Goal: Transaction & Acquisition: Purchase product/service

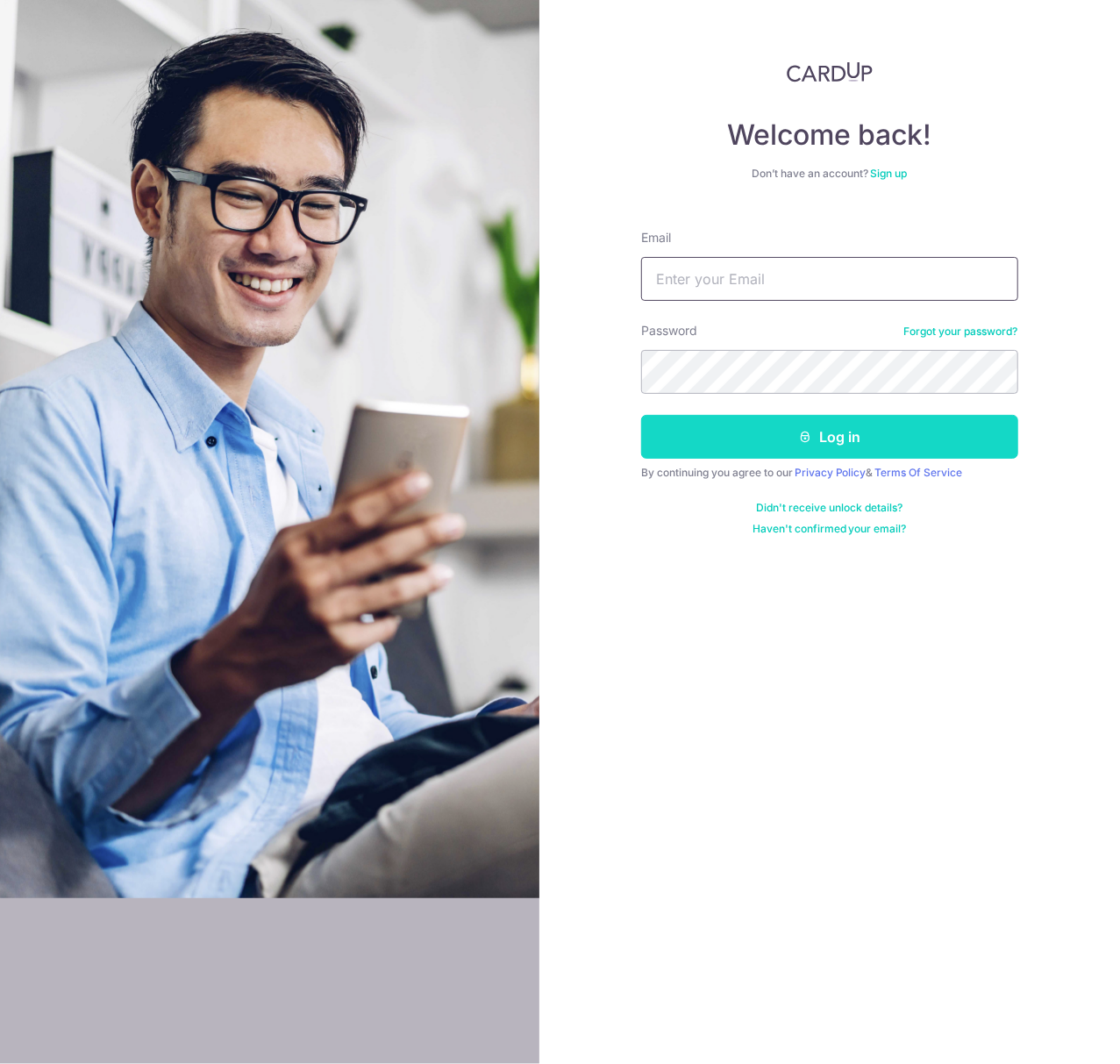
type input "tania.teng@fundingsocieties.com"
click at [765, 429] on button "Log in" at bounding box center [829, 437] width 377 height 44
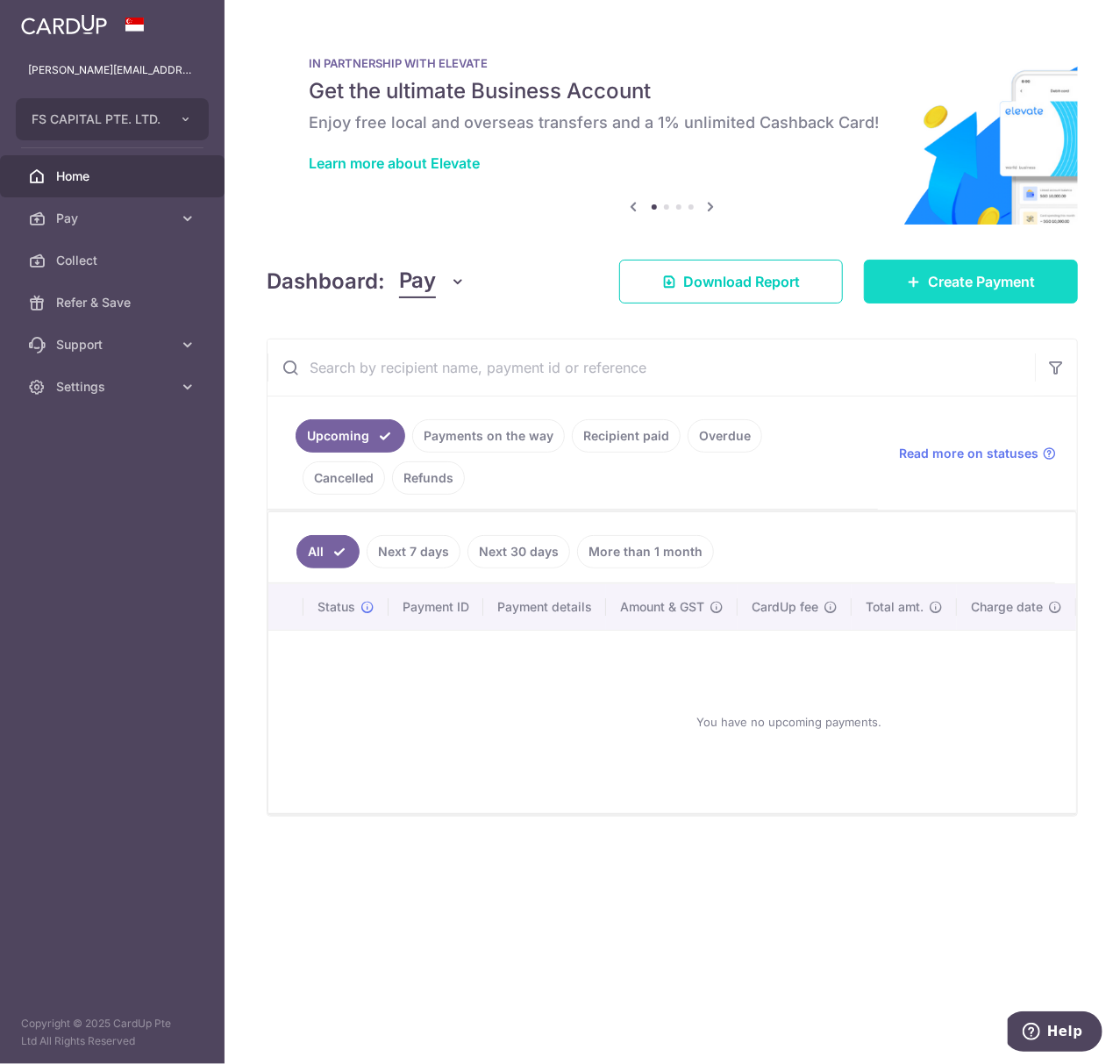
click at [950, 263] on link "Create Payment" at bounding box center [970, 281] width 214 height 44
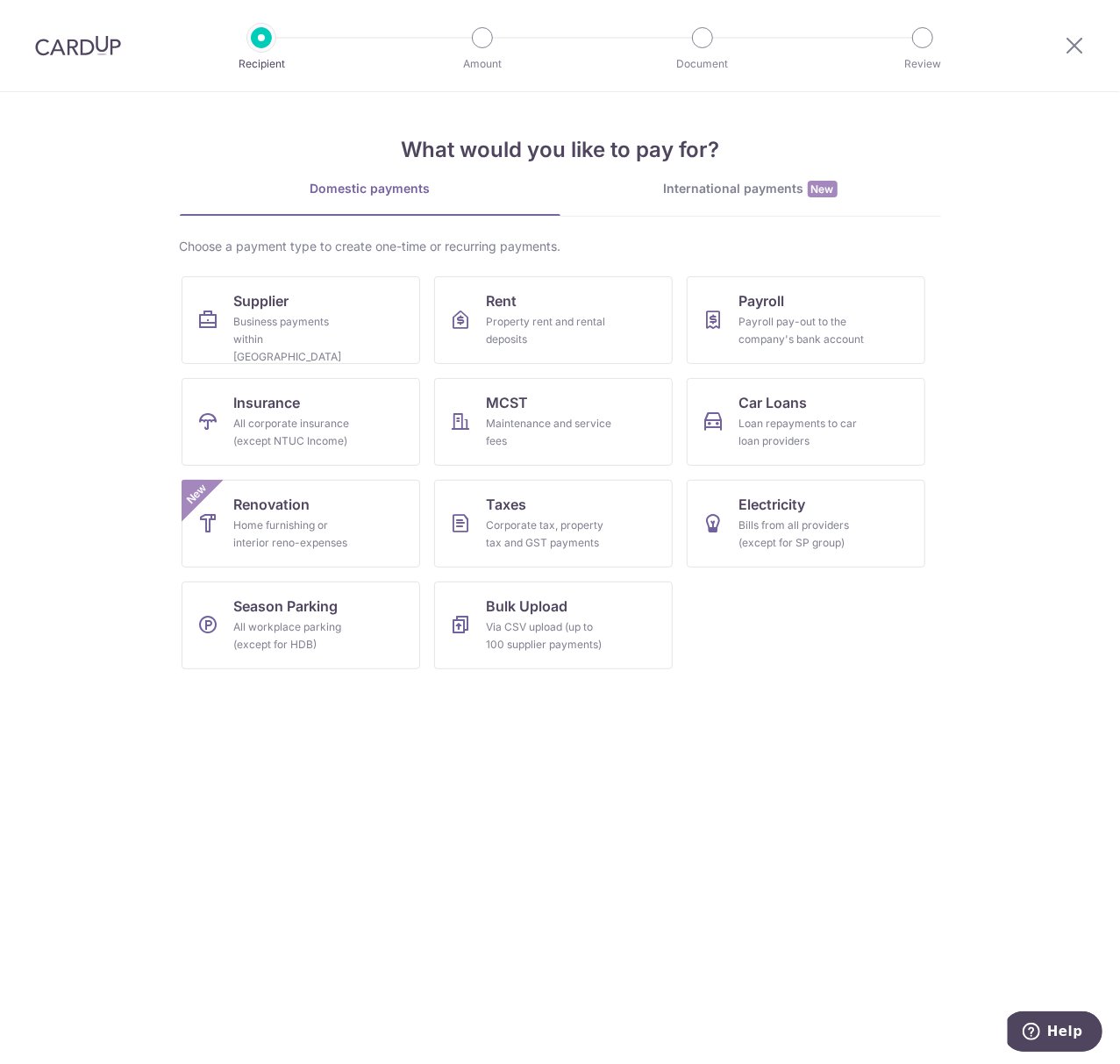
click at [734, 193] on div "International payments New" at bounding box center [750, 189] width 380 height 18
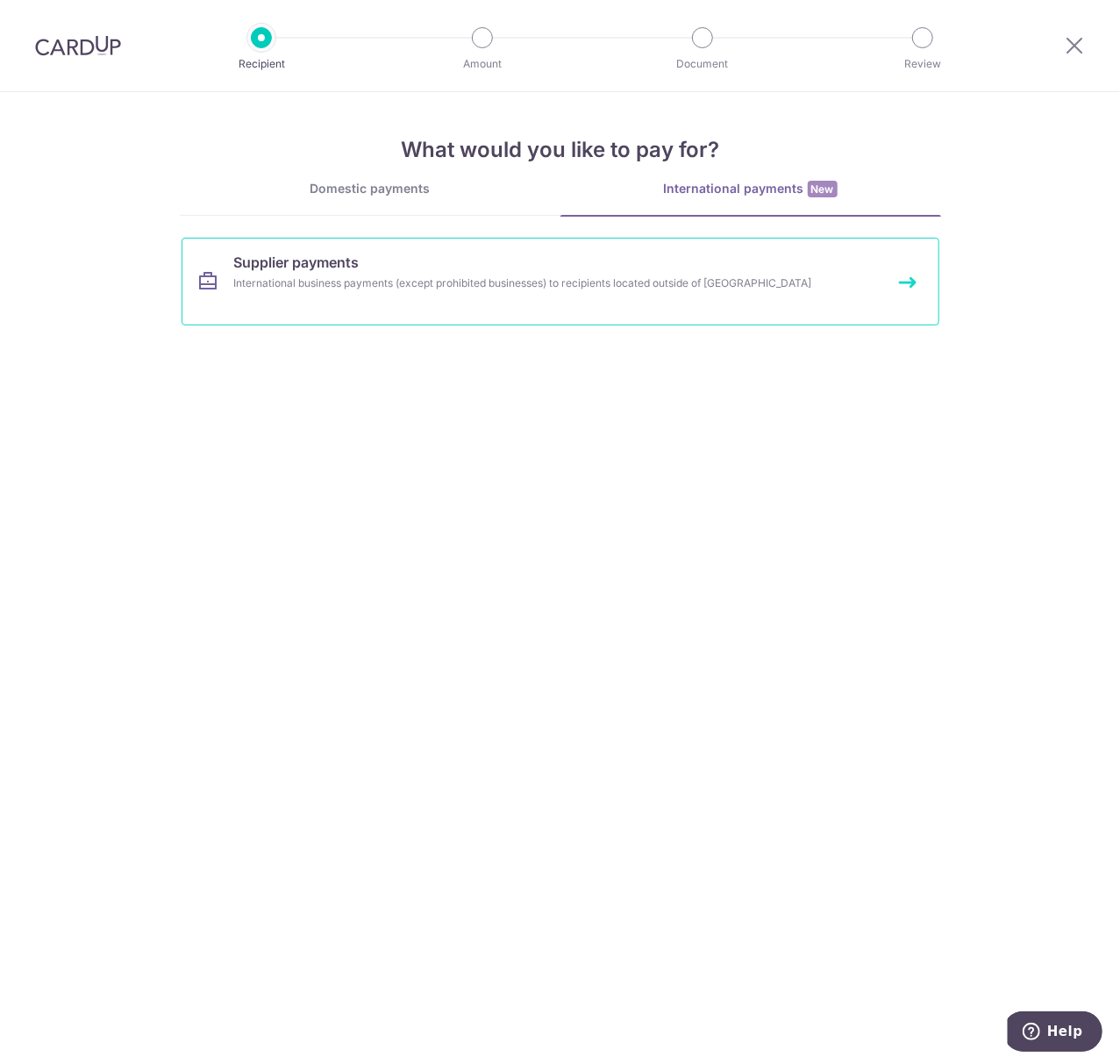
click at [604, 268] on link "Supplier payments International business payments (except prohibited businesses…" at bounding box center [560, 281] width 758 height 88
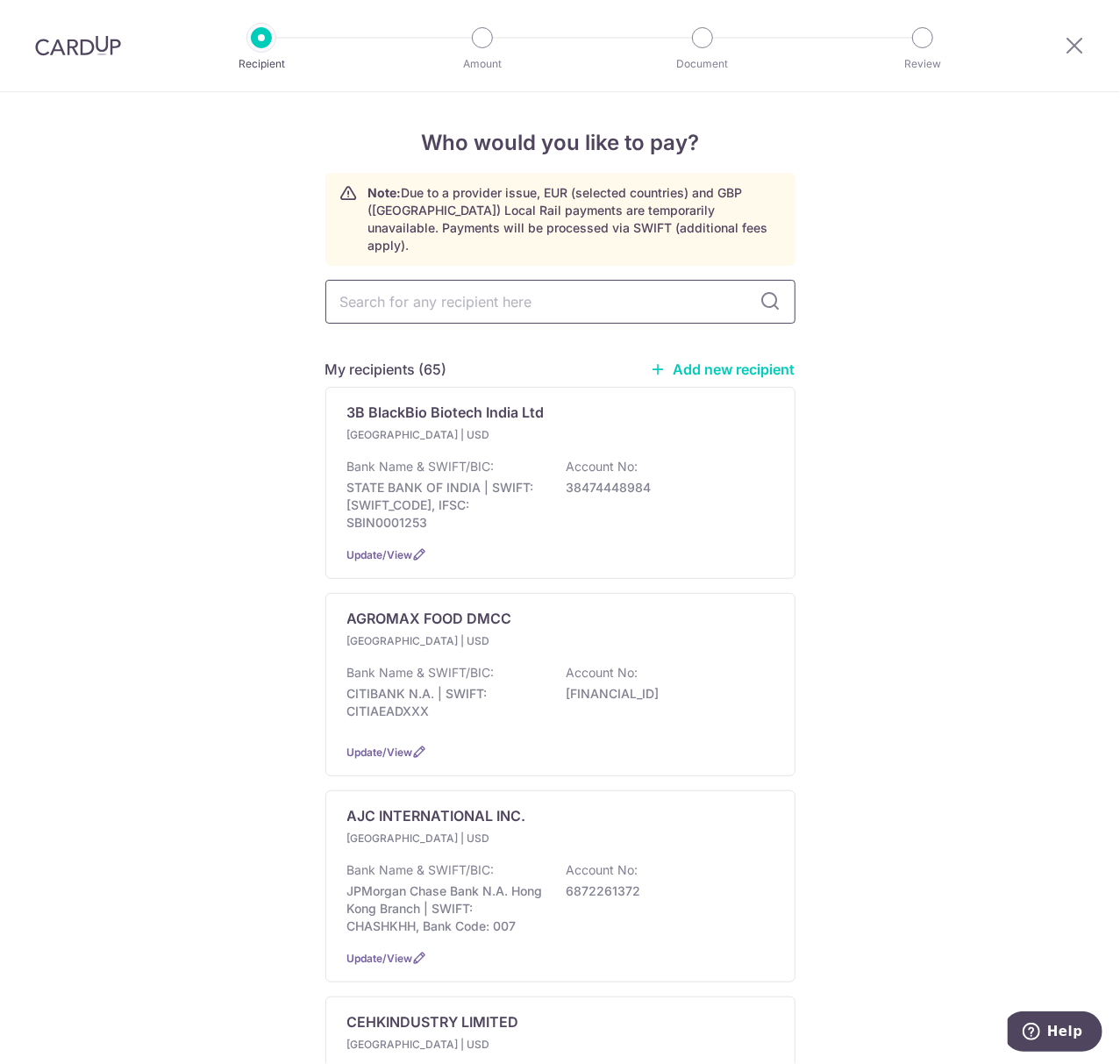
click at [557, 284] on input "text" at bounding box center [560, 301] width 470 height 44
type input "X"
type input "SHENZHEN"
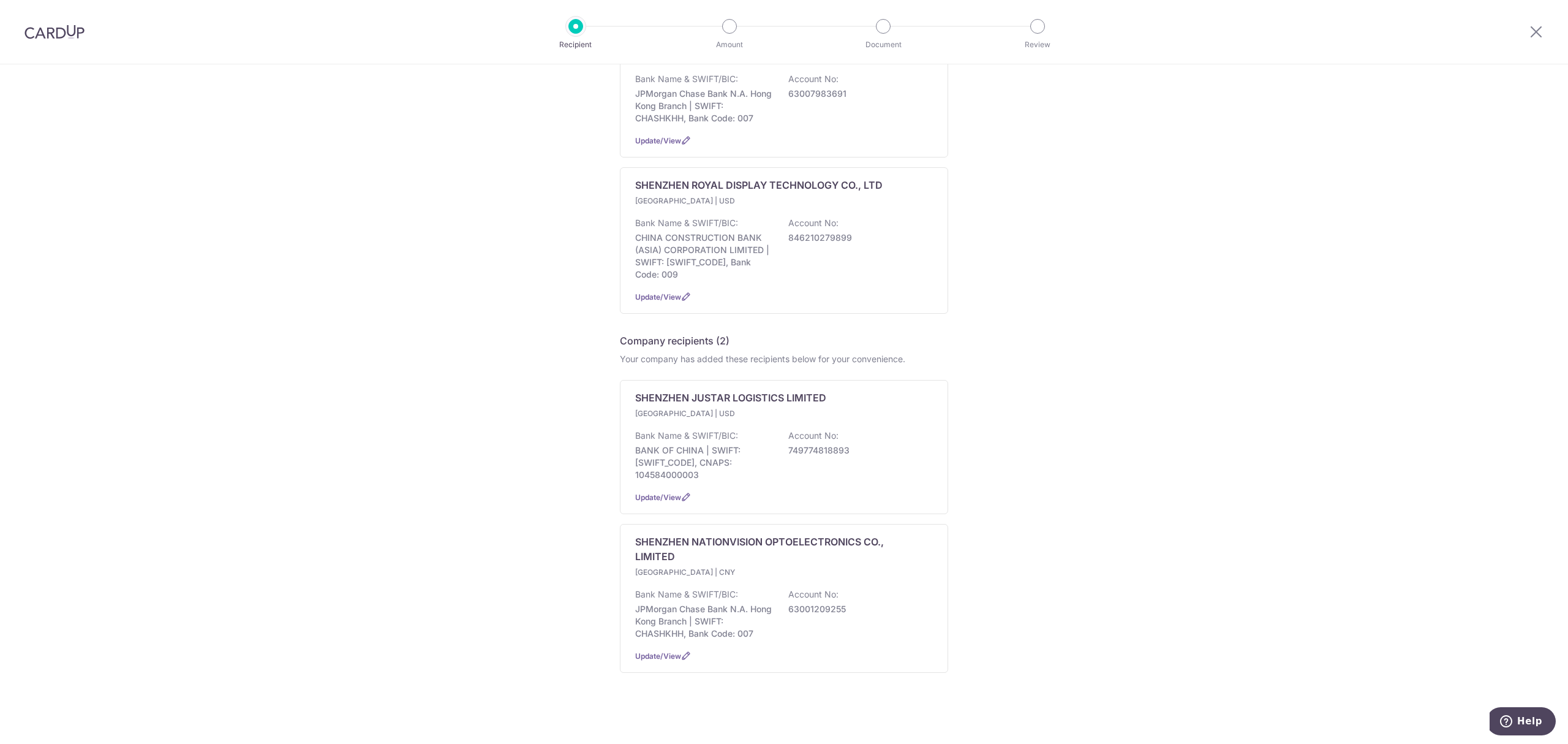
scroll to position [979, 0]
click at [703, 606] on p "JPMorgan Chase Bank N.A. Hong Kong Branch | SWIFT: CHASHKHH, Bank Code: 007" at bounding box center [704, 622] width 137 height 37
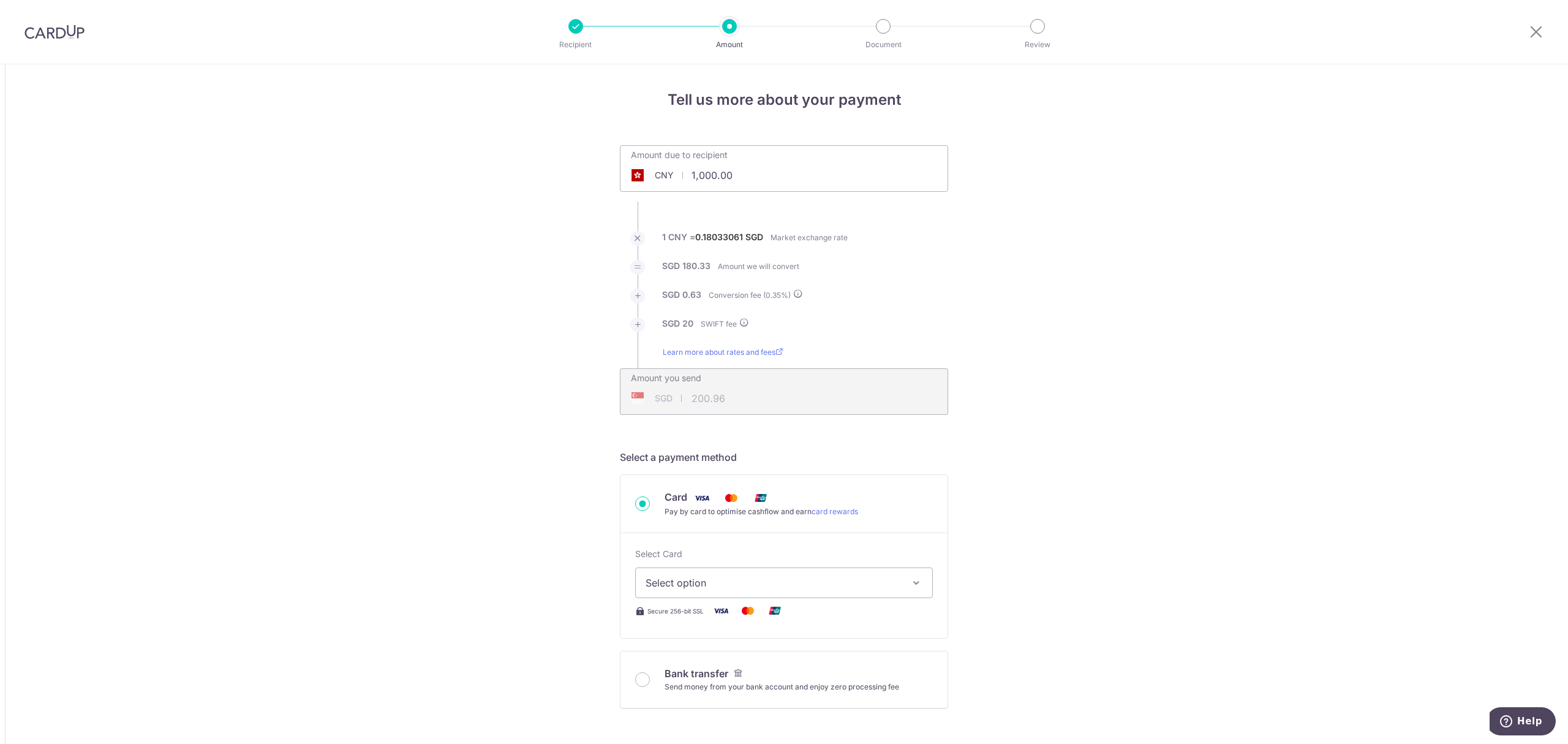
paste input "37,062.43"
drag, startPoint x: 745, startPoint y: 183, endPoint x: 534, endPoint y: 168, distance: 211.5
type input "37,062.43"
type input "6,726.69"
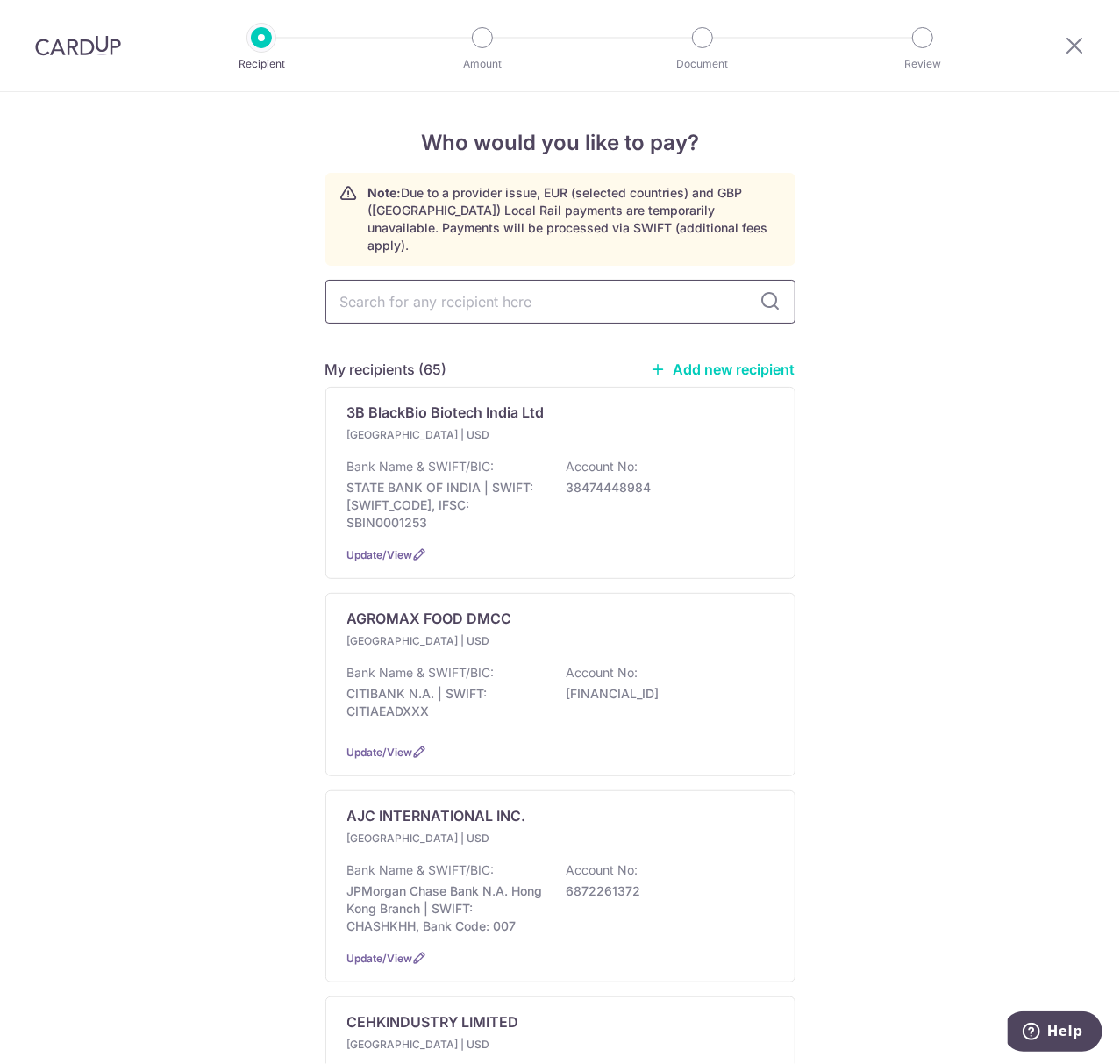
click at [514, 301] on input "text" at bounding box center [560, 301] width 470 height 44
type input "OP"
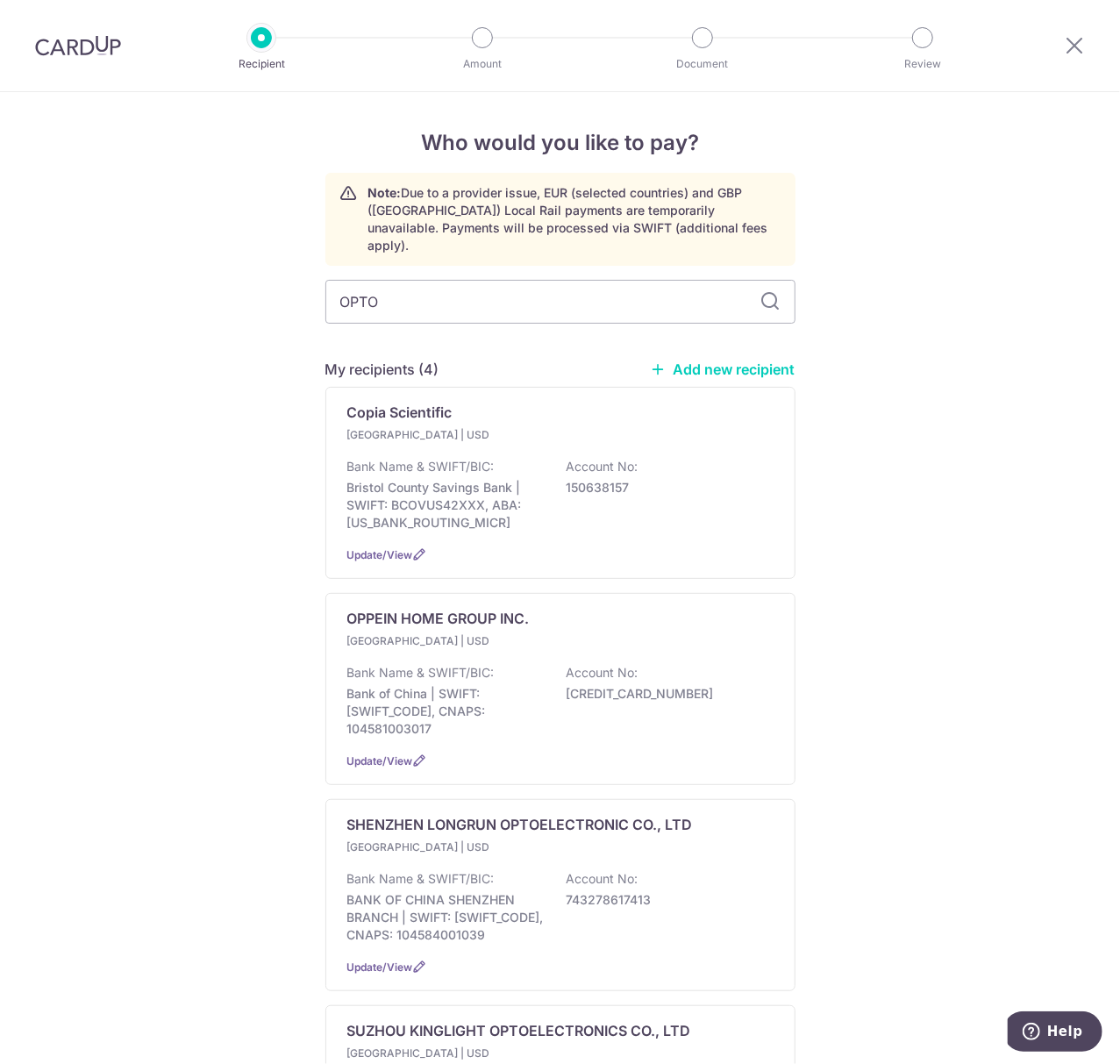
type input "OPTO"
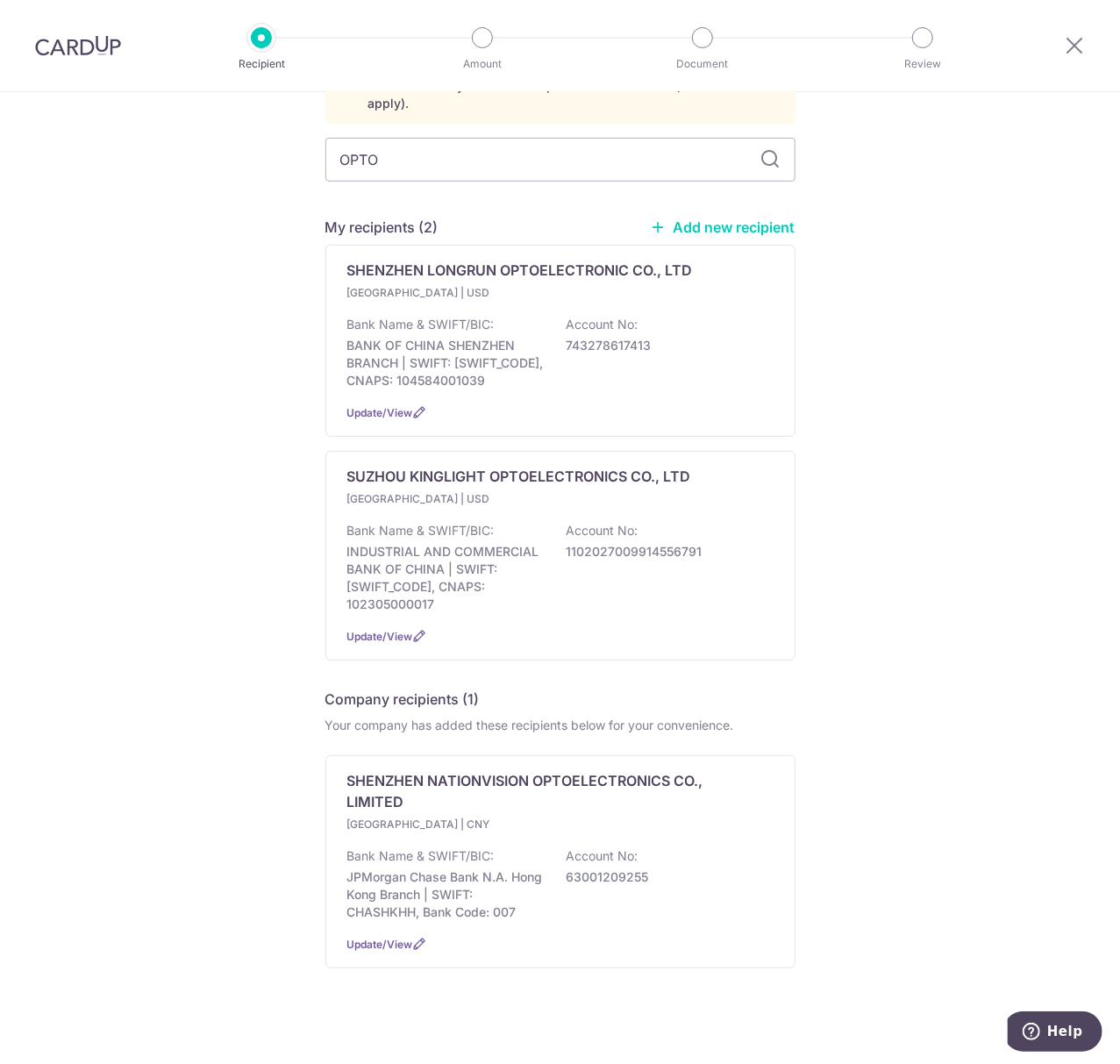
scroll to position [149, 0]
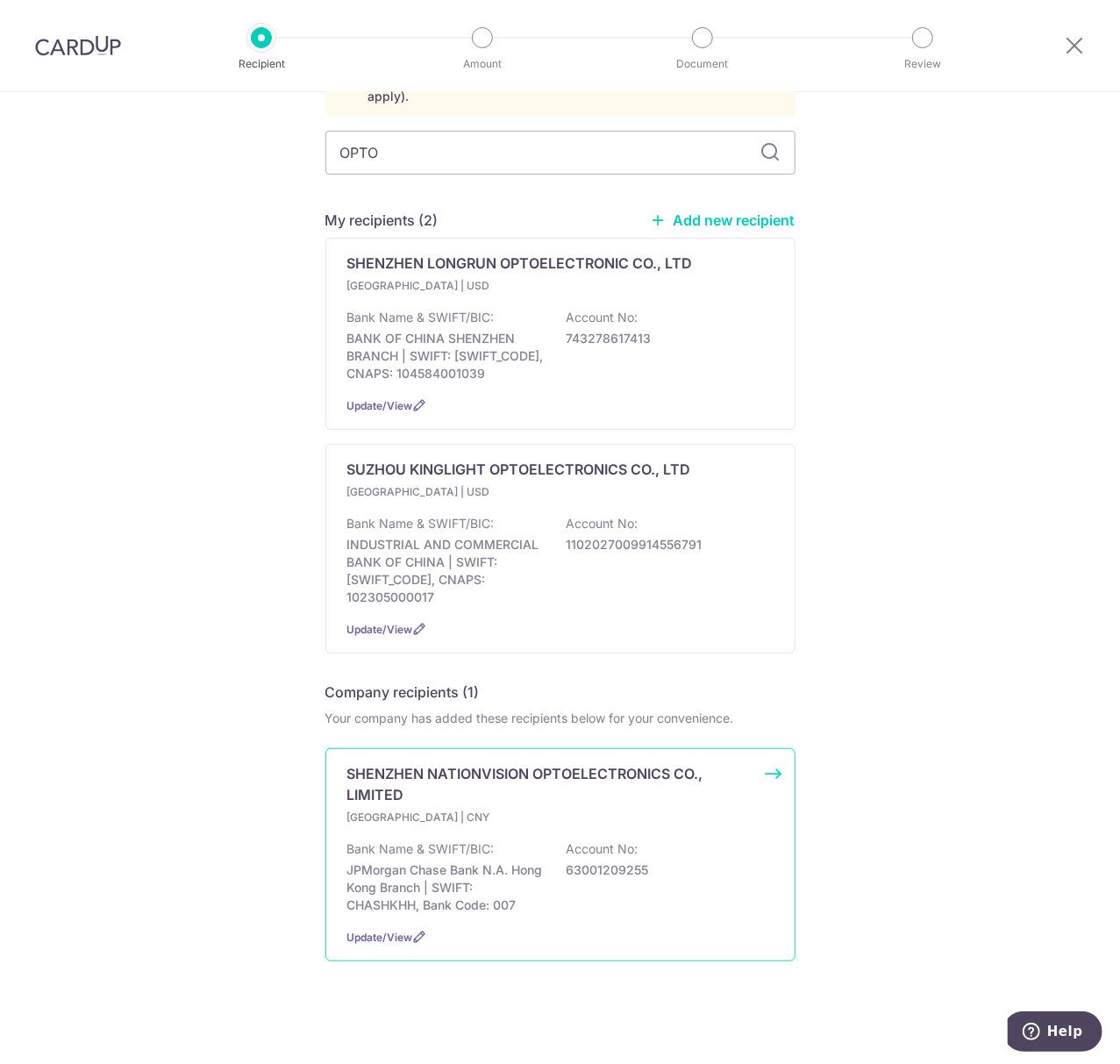
click at [476, 898] on p "JPMorgan Chase Bank N.A. Hong Kong Branch | SWIFT: CHASHKHH, Bank Code: 007" at bounding box center [446, 888] width 196 height 53
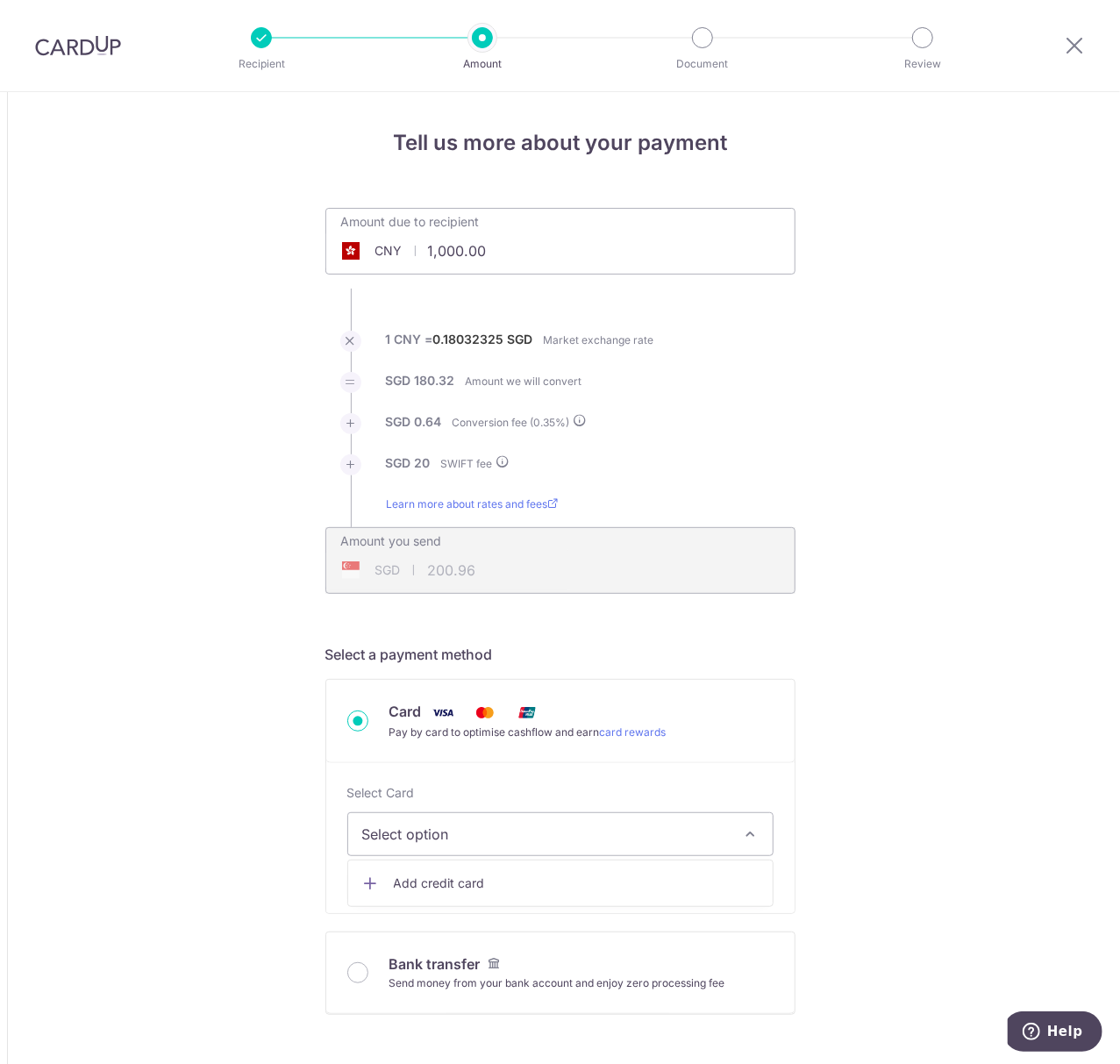
drag, startPoint x: 506, startPoint y: 258, endPoint x: 251, endPoint y: 258, distance: 255.0
paste input "37,062.43"
type input "37,062.43"
type input "6,726.56"
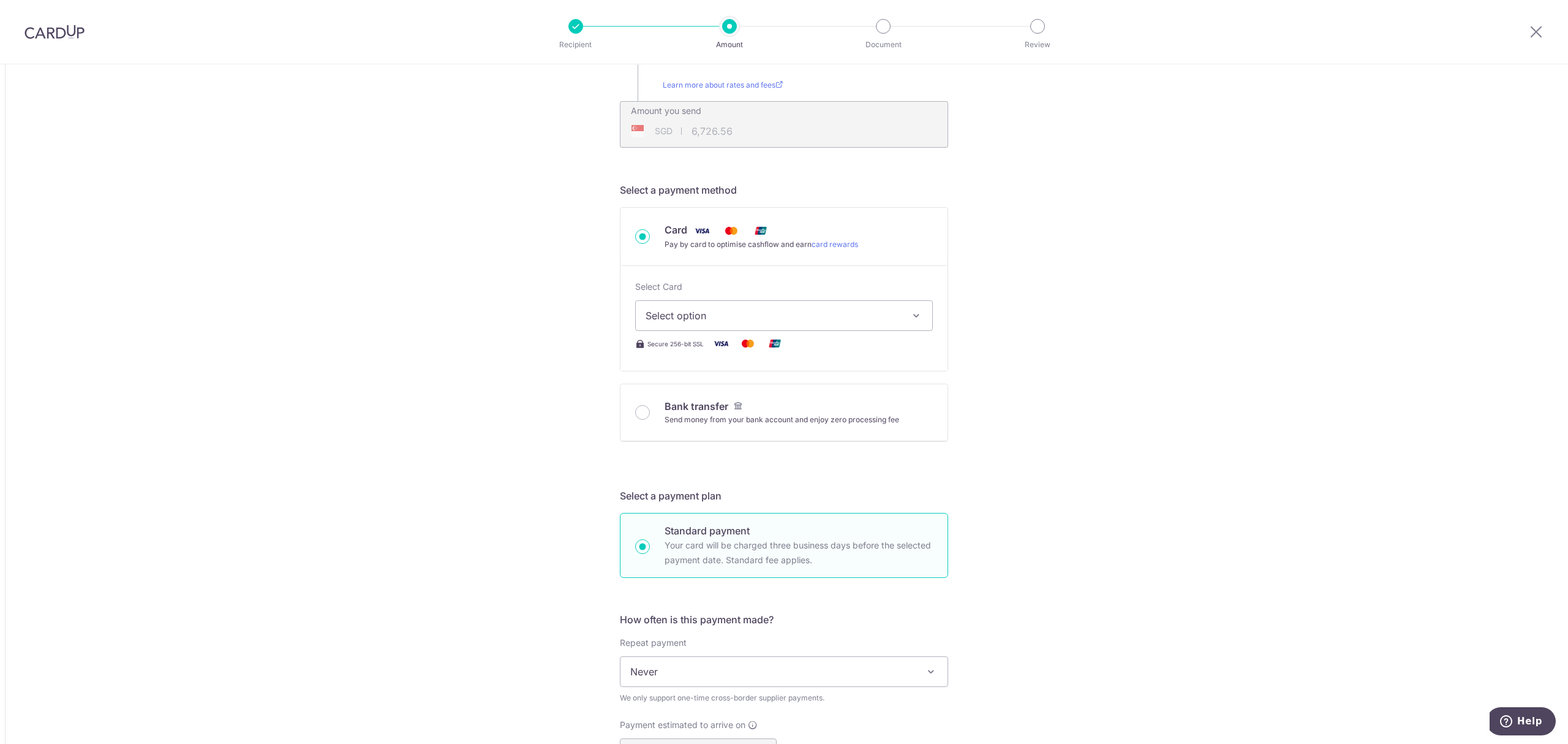
scroll to position [163, 0]
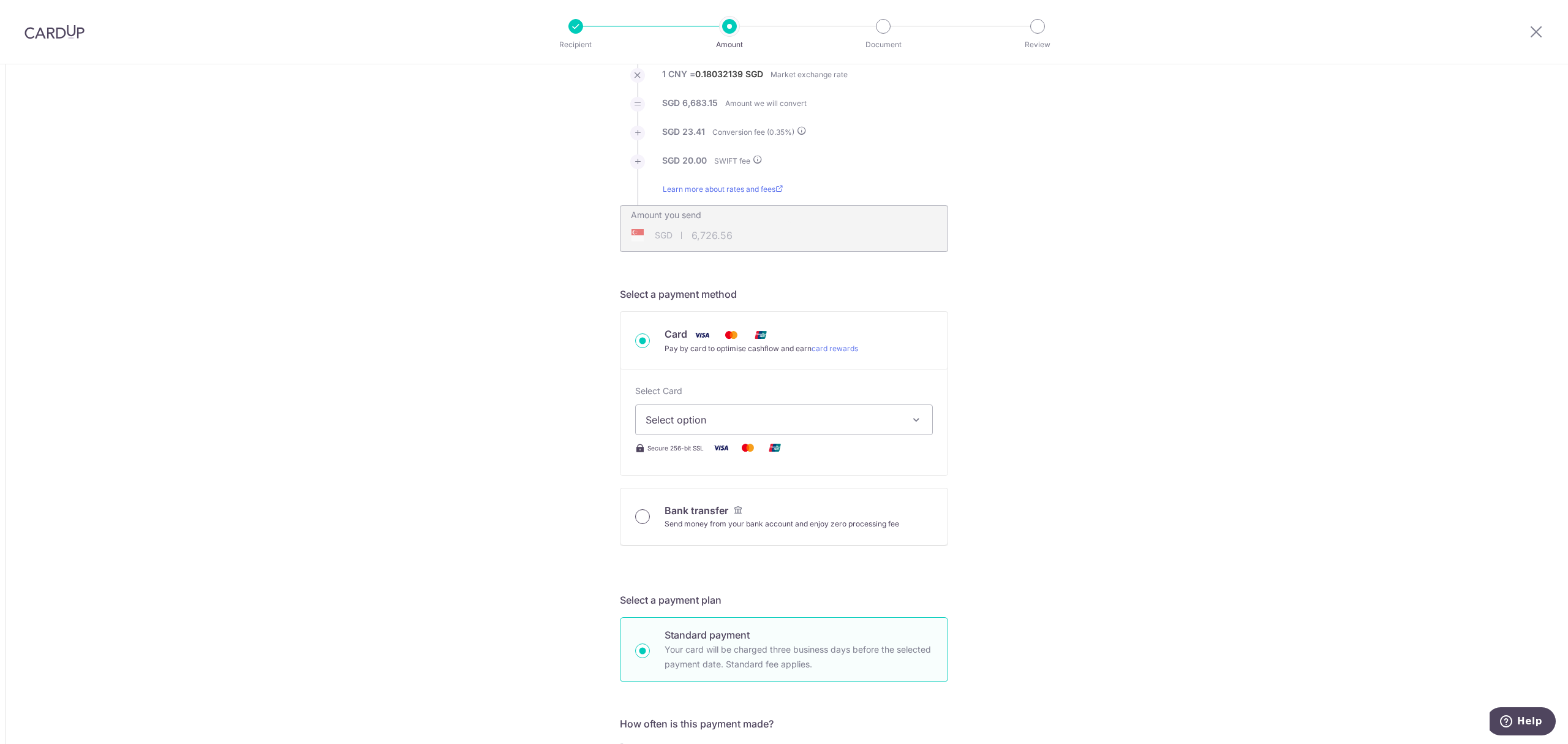
click at [637, 515] on input "Bank transfer Send money from your bank account and enjoy zero processing fee" at bounding box center [642, 516] width 15 height 15
radio input "true"
type input "37,062.43"
type input "6,715.85"
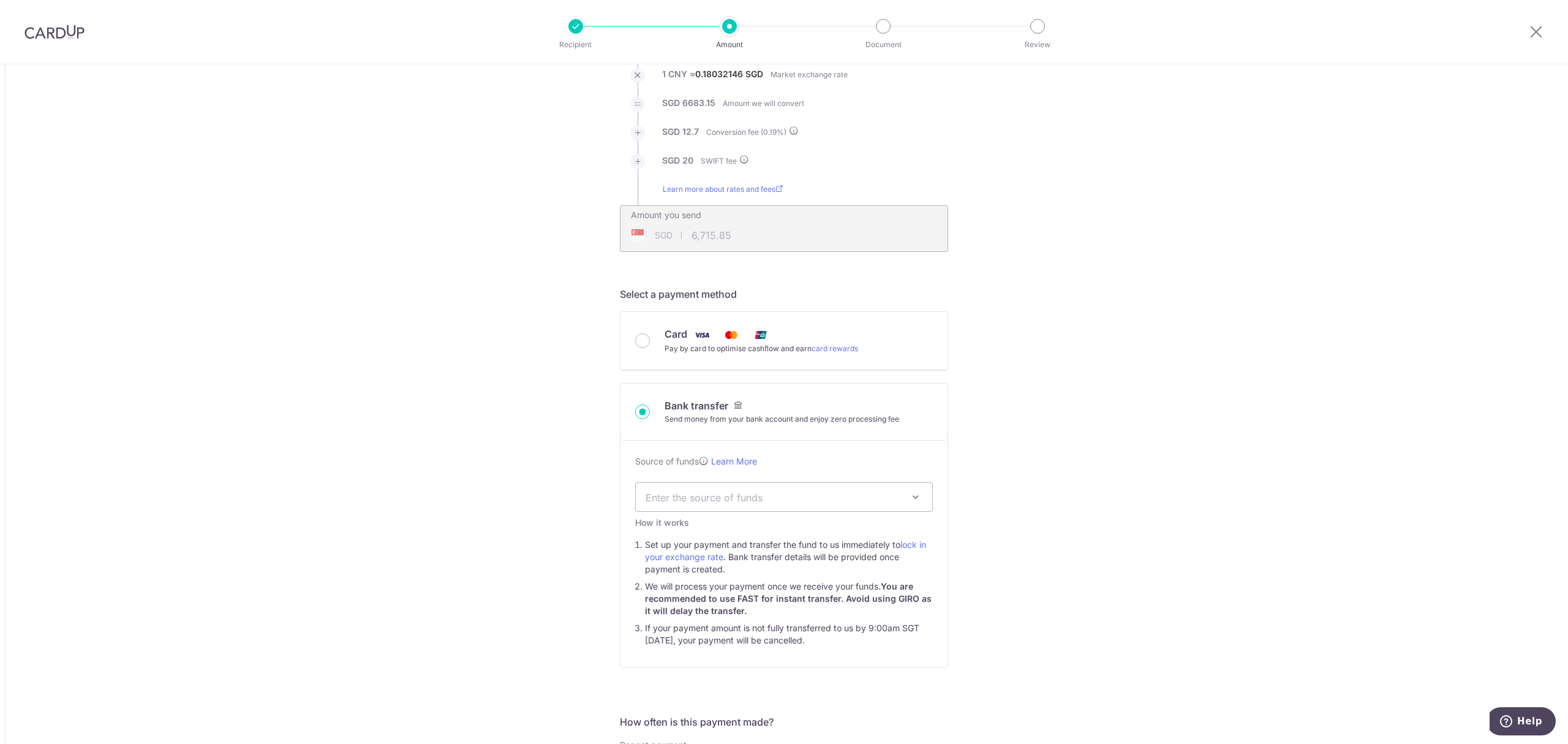
click at [729, 503] on span "Enter the source of funds" at bounding box center [774, 497] width 257 height 13
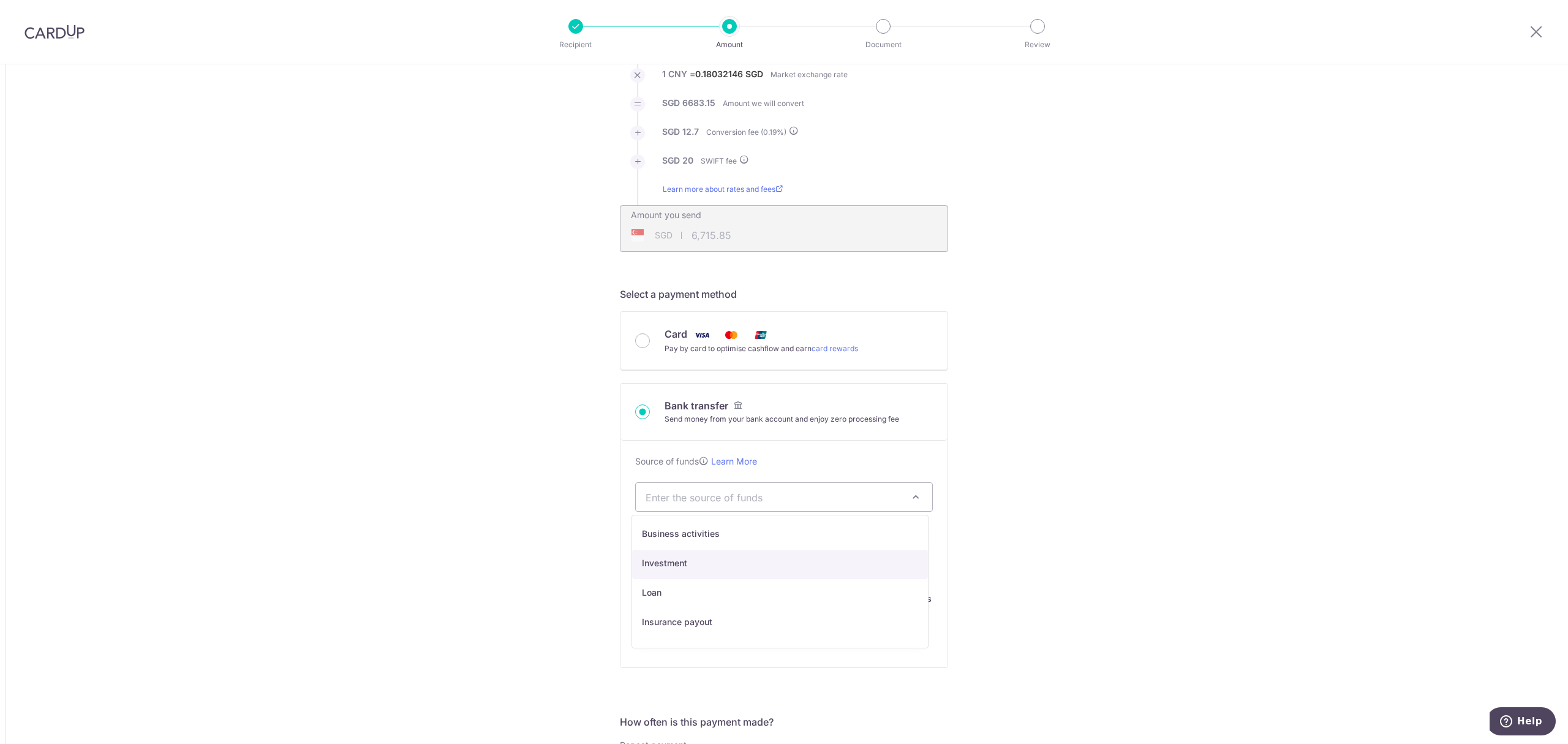
drag, startPoint x: 654, startPoint y: 565, endPoint x: 675, endPoint y: 568, distance: 21.2
select select "2"
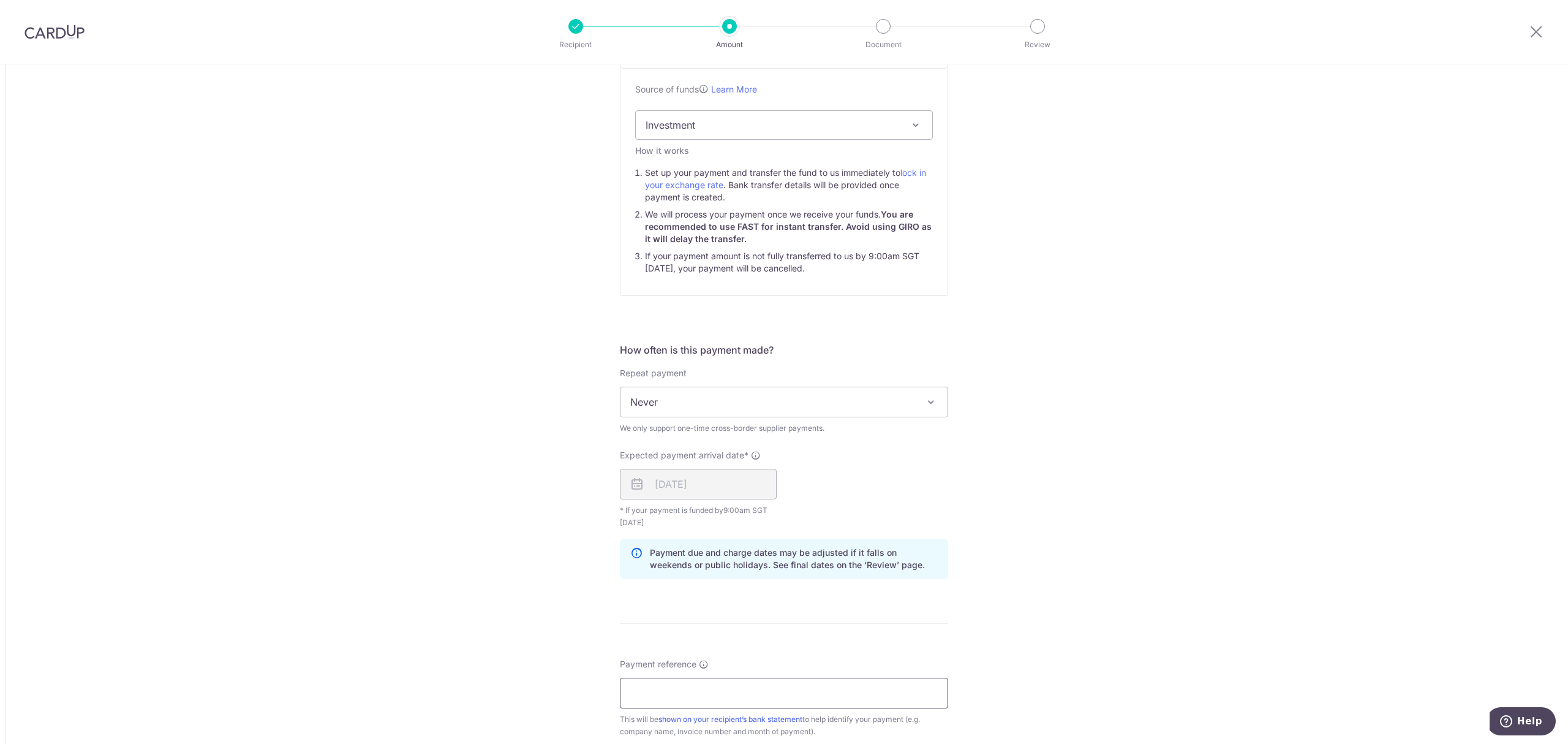
scroll to position [735, 0]
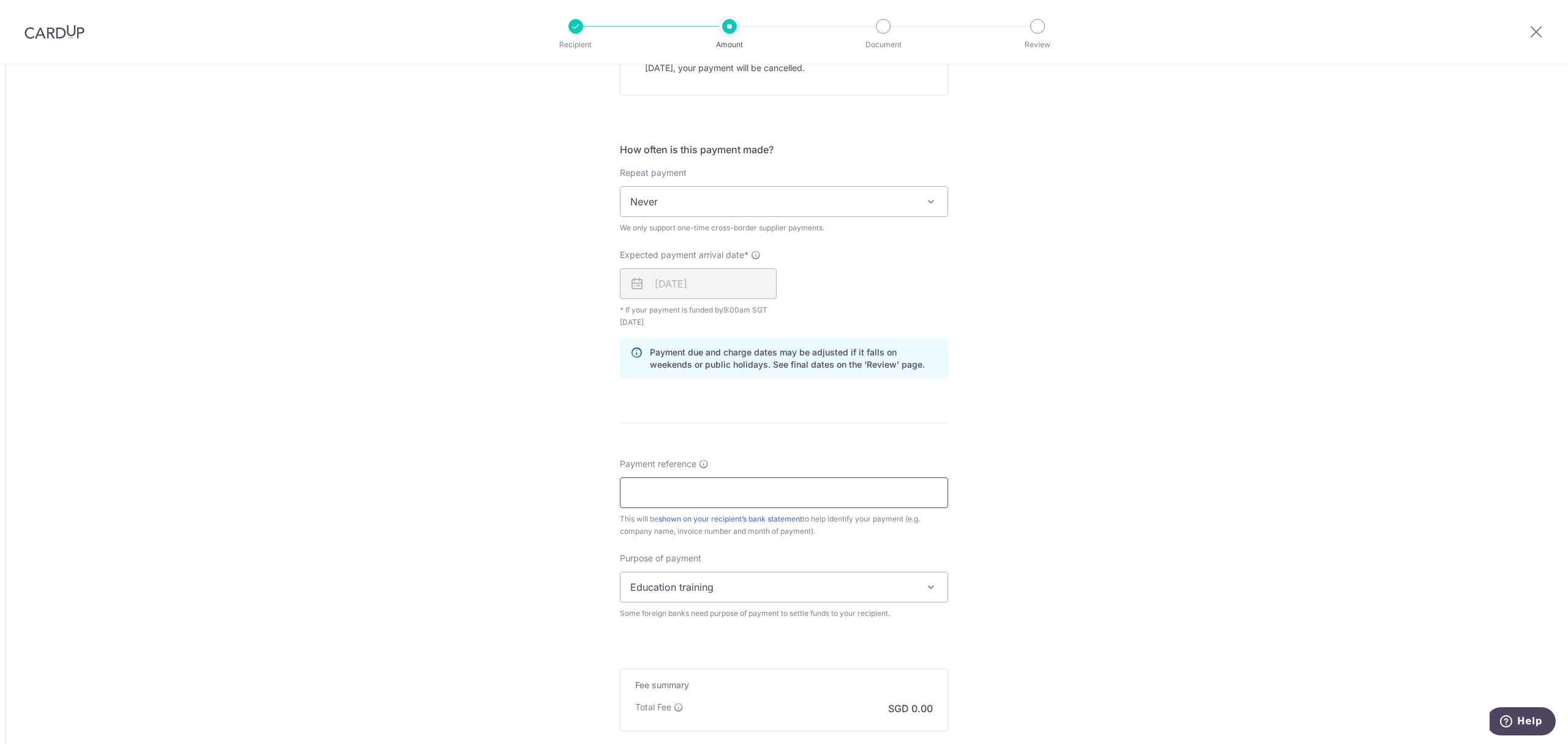
drag, startPoint x: 692, startPoint y: 488, endPoint x: 785, endPoint y: 489, distance: 93.0
click at [693, 489] on input "Payment reference" at bounding box center [784, 493] width 328 height 30
click at [694, 492] on input "ZOOM VISU" at bounding box center [784, 493] width 328 height 30
click at [625, 496] on input "ZOOM VISUAL4 INVOICES" at bounding box center [784, 493] width 328 height 30
click at [694, 493] on input "ZOOM VISUAL4 INVOICES" at bounding box center [784, 493] width 328 height 30
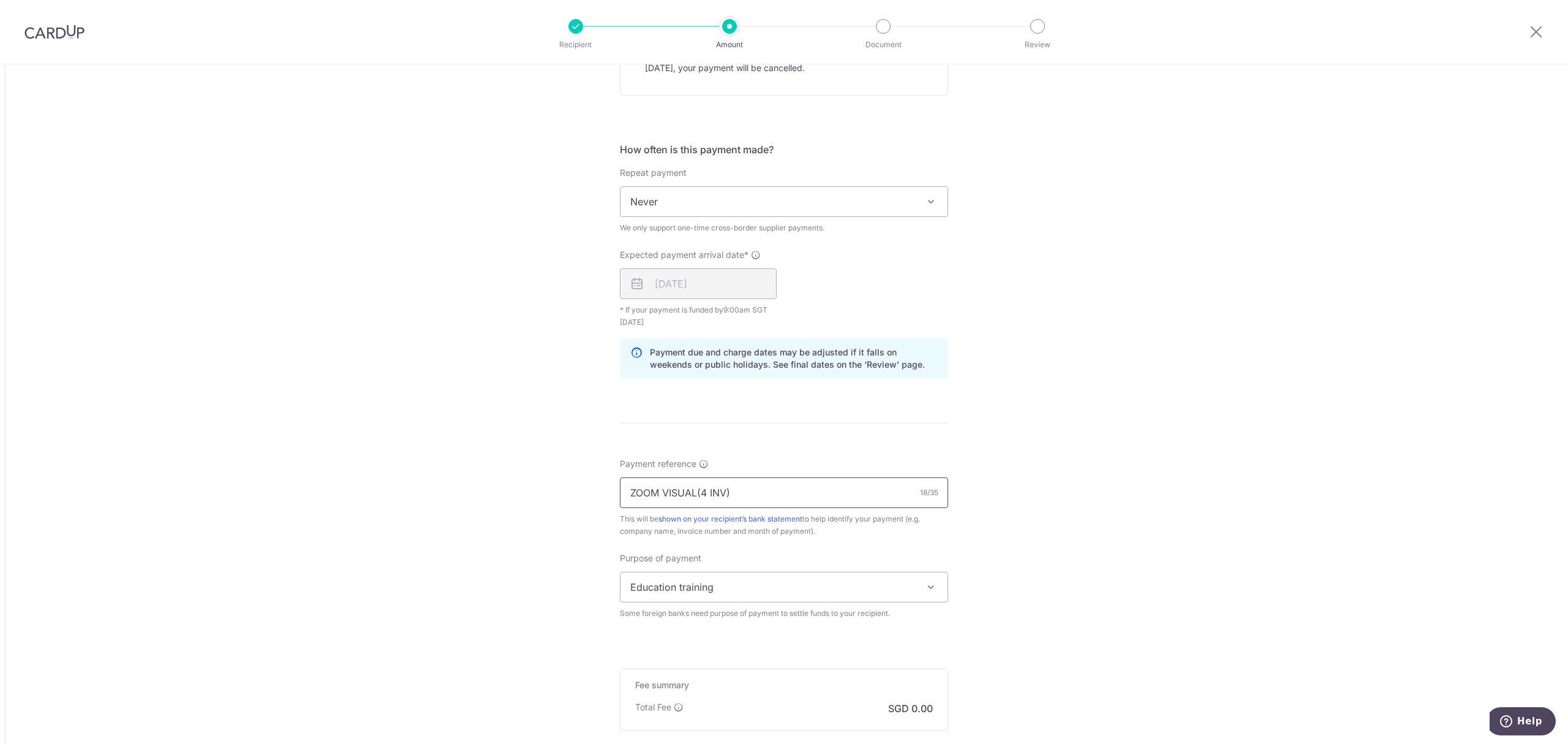
type input "ZOOM VISUAL(4 INV)"
click at [635, 591] on span "Education training" at bounding box center [784, 587] width 327 height 29
select select "Goods purchased"
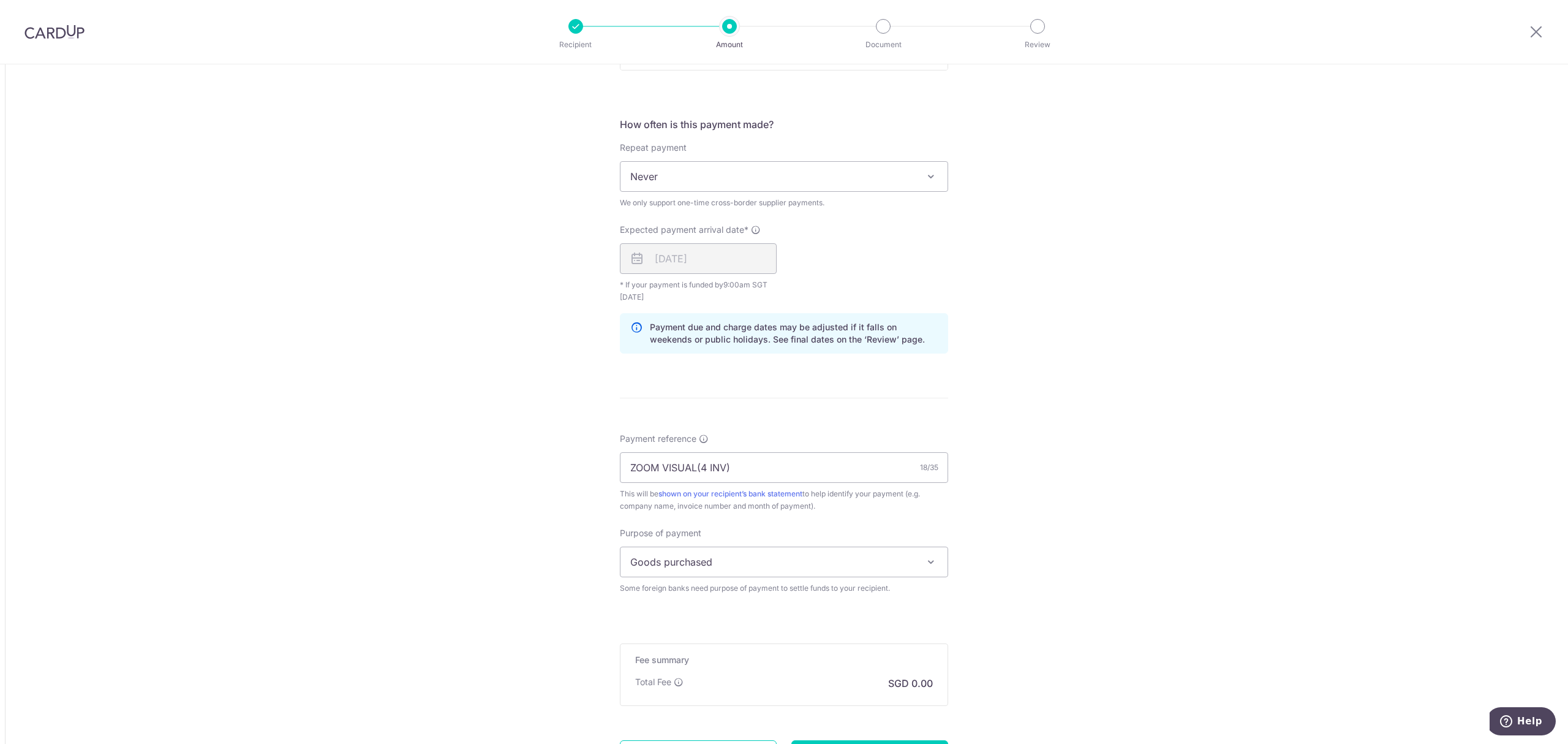
scroll to position [881, 0]
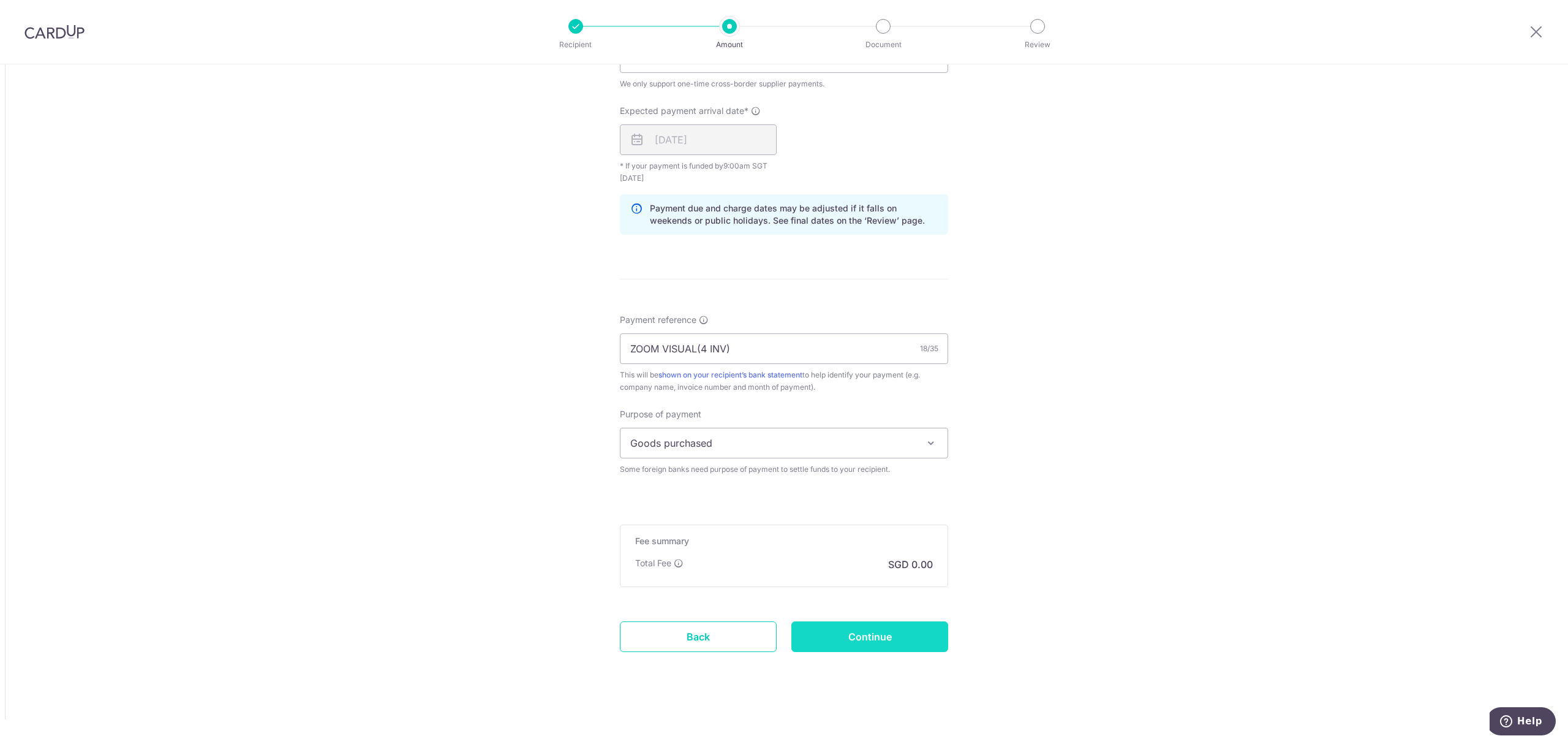
click at [782, 630] on input "Continue" at bounding box center [869, 637] width 157 height 30
type input "Create Schedule"
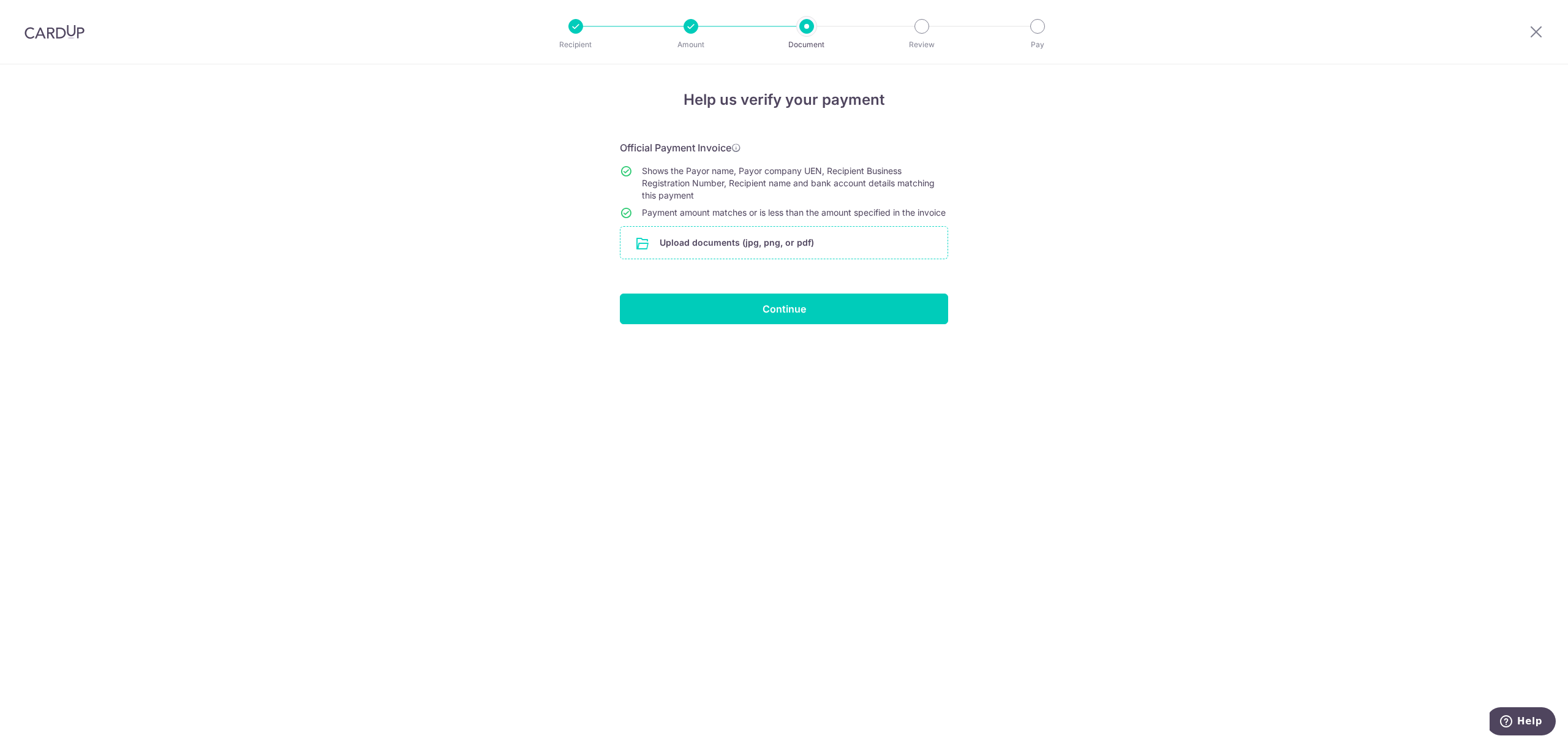
click at [644, 256] on input "file" at bounding box center [784, 242] width 327 height 32
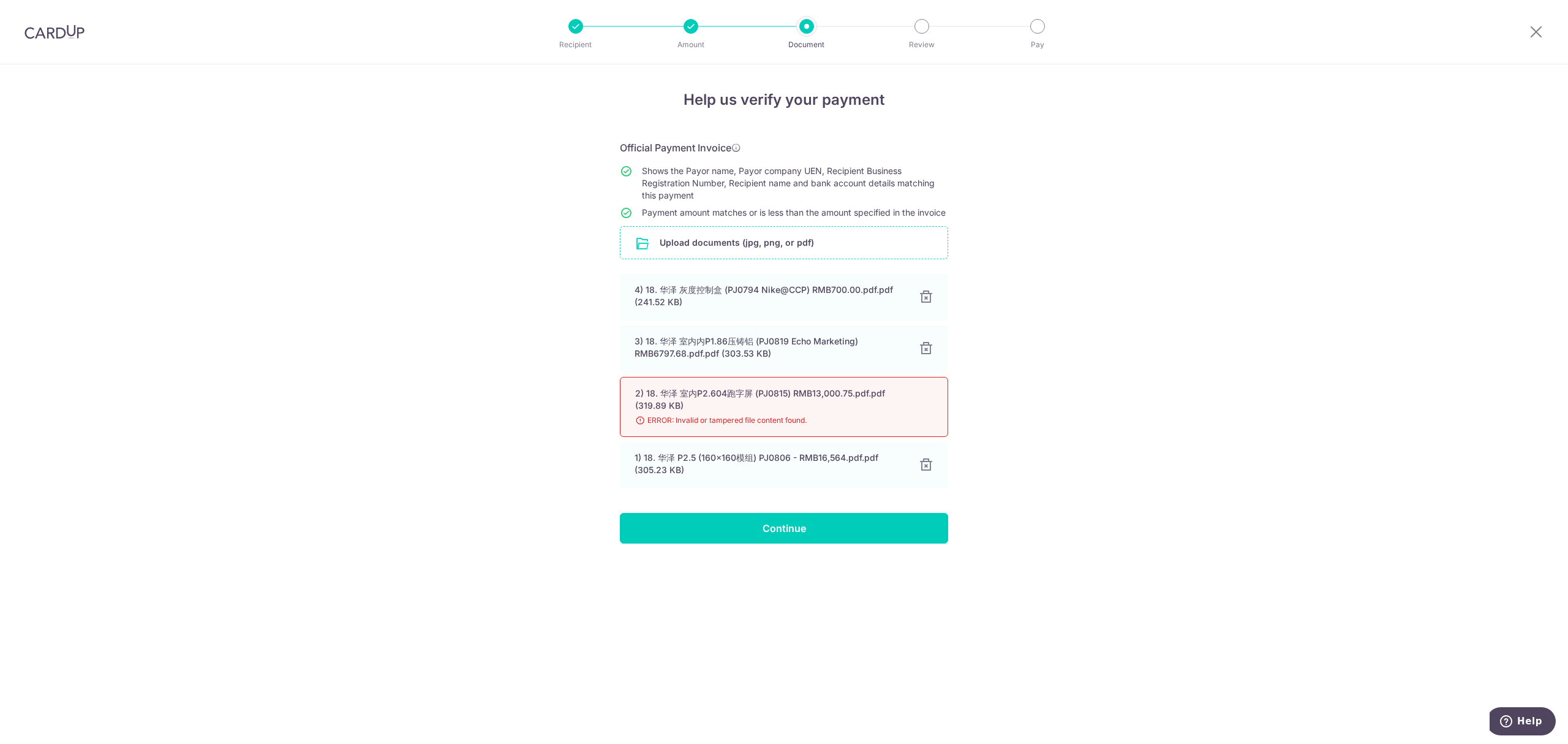
click at [155, 263] on div "Help us verify your payment Official Payment Invoice Shows the Payor name, Payo…" at bounding box center [784, 403] width 1568 height 679
click at [846, 412] on div "2) 18. 华泽 室内P2.604跑字屏 (PJ0815) RMB13,000.75.pdf.pdf (319.89 KB)" at bounding box center [769, 400] width 268 height 25
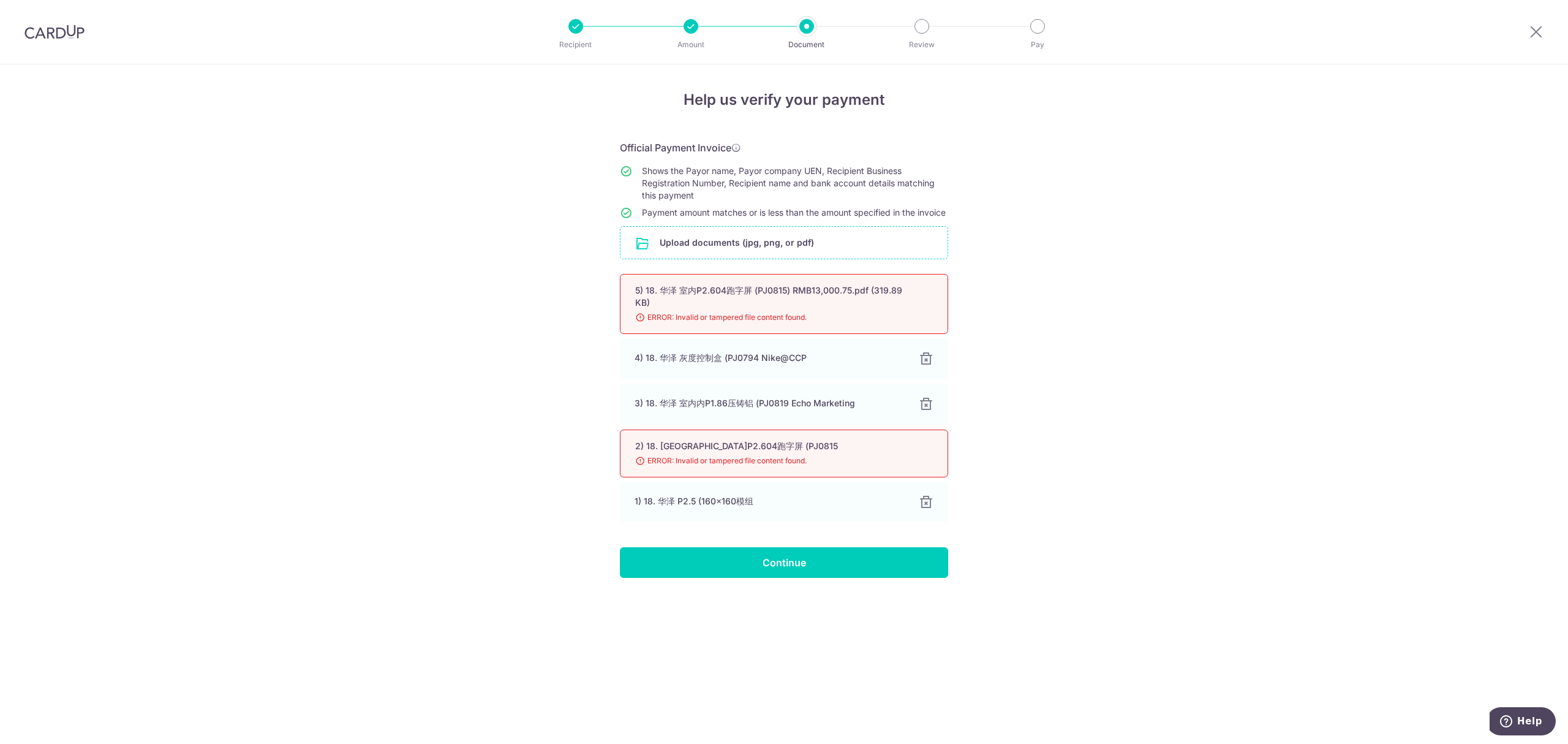
click at [364, 427] on div "Help us verify your payment Official Payment Invoice Shows the Payor name, Payo…" at bounding box center [784, 403] width 1568 height 679
click at [413, 511] on div "Help us verify your payment Official Payment Invoice Shows the Payor name, Payo…" at bounding box center [784, 403] width 1568 height 679
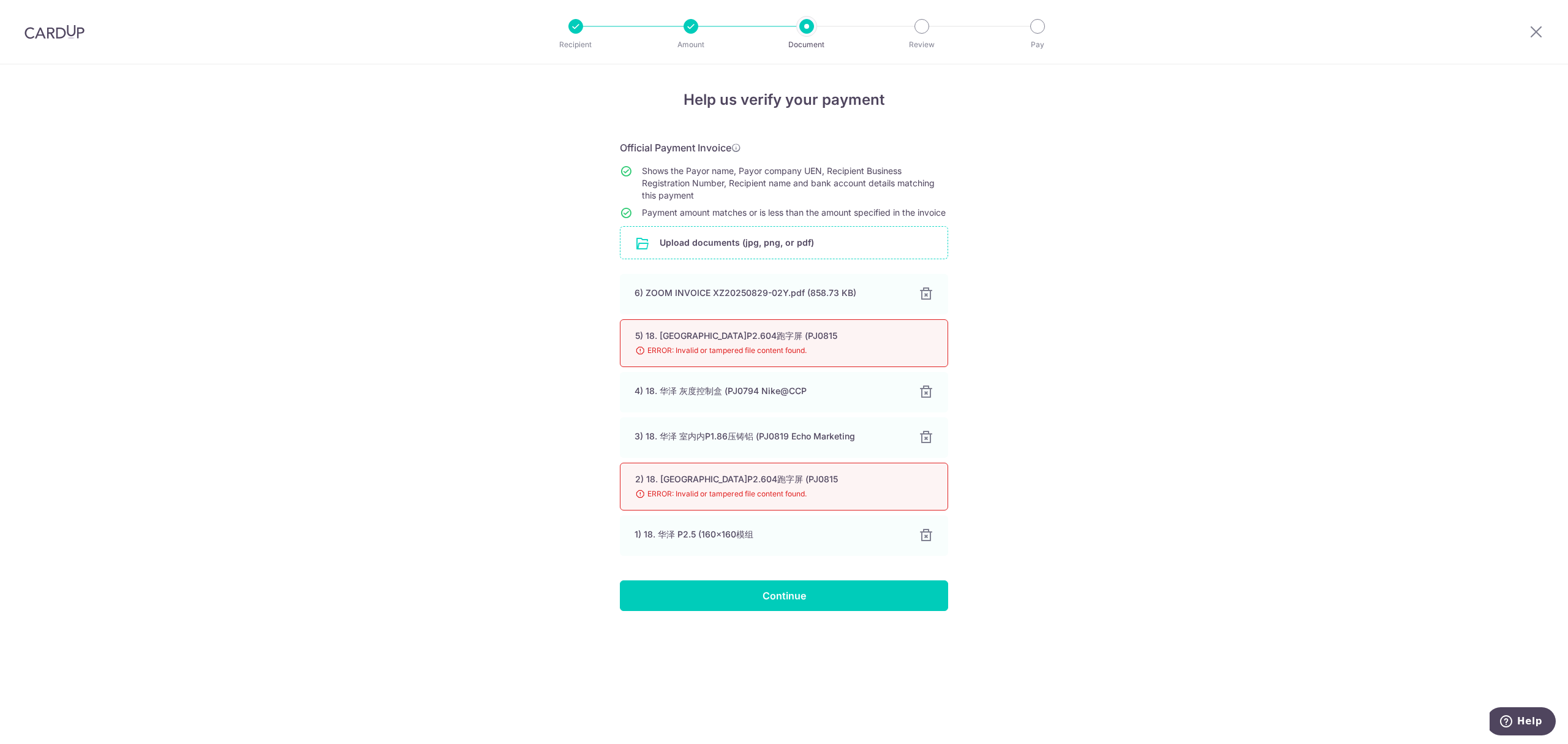
drag, startPoint x: 1260, startPoint y: 486, endPoint x: 1014, endPoint y: 584, distance: 264.8
click at [1260, 486] on div "Help us verify your payment Official Payment Invoice Shows the Payor name, Payo…" at bounding box center [784, 403] width 1568 height 679
click at [790, 611] on input "Continue" at bounding box center [784, 596] width 328 height 30
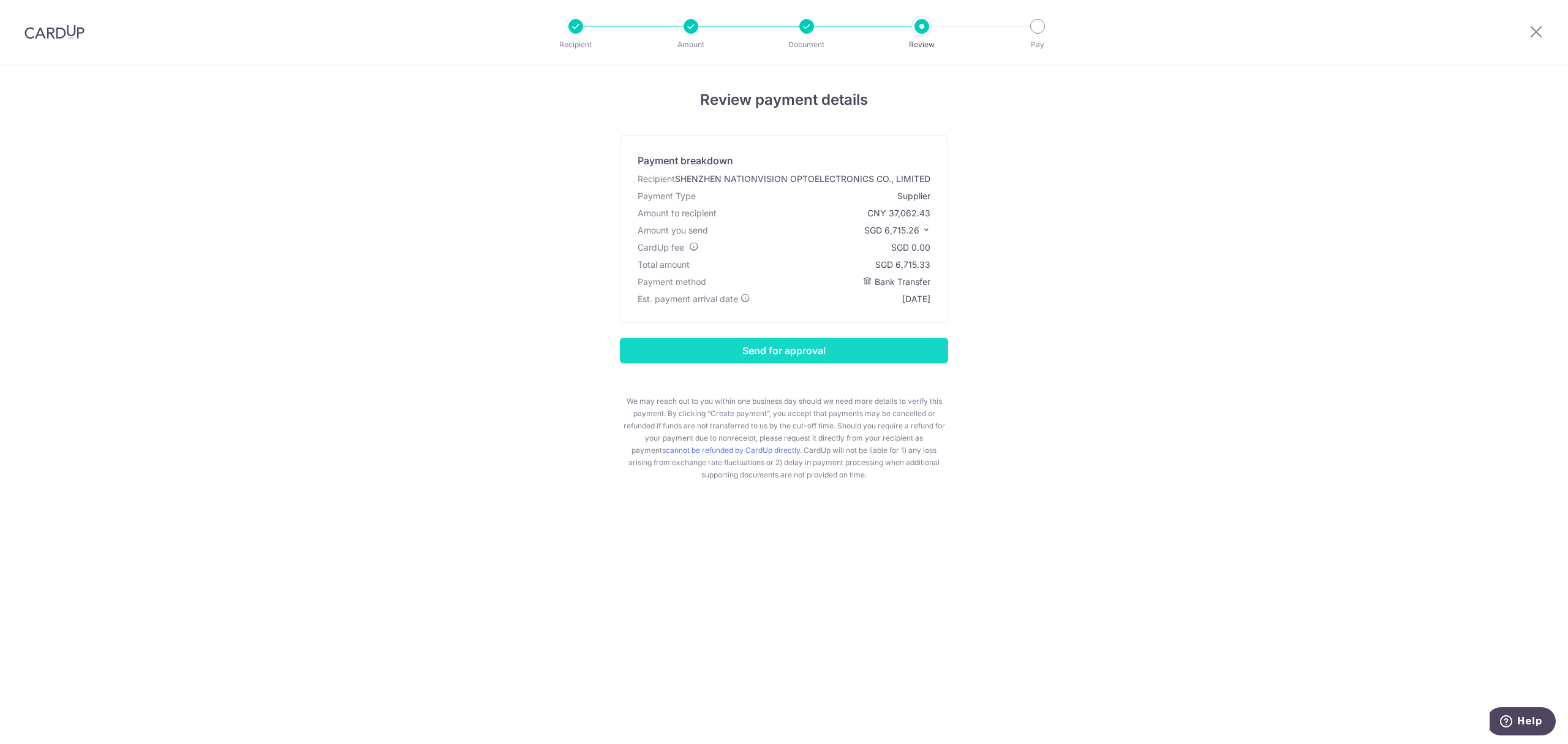
click at [797, 356] on input "Send for approval" at bounding box center [784, 350] width 328 height 26
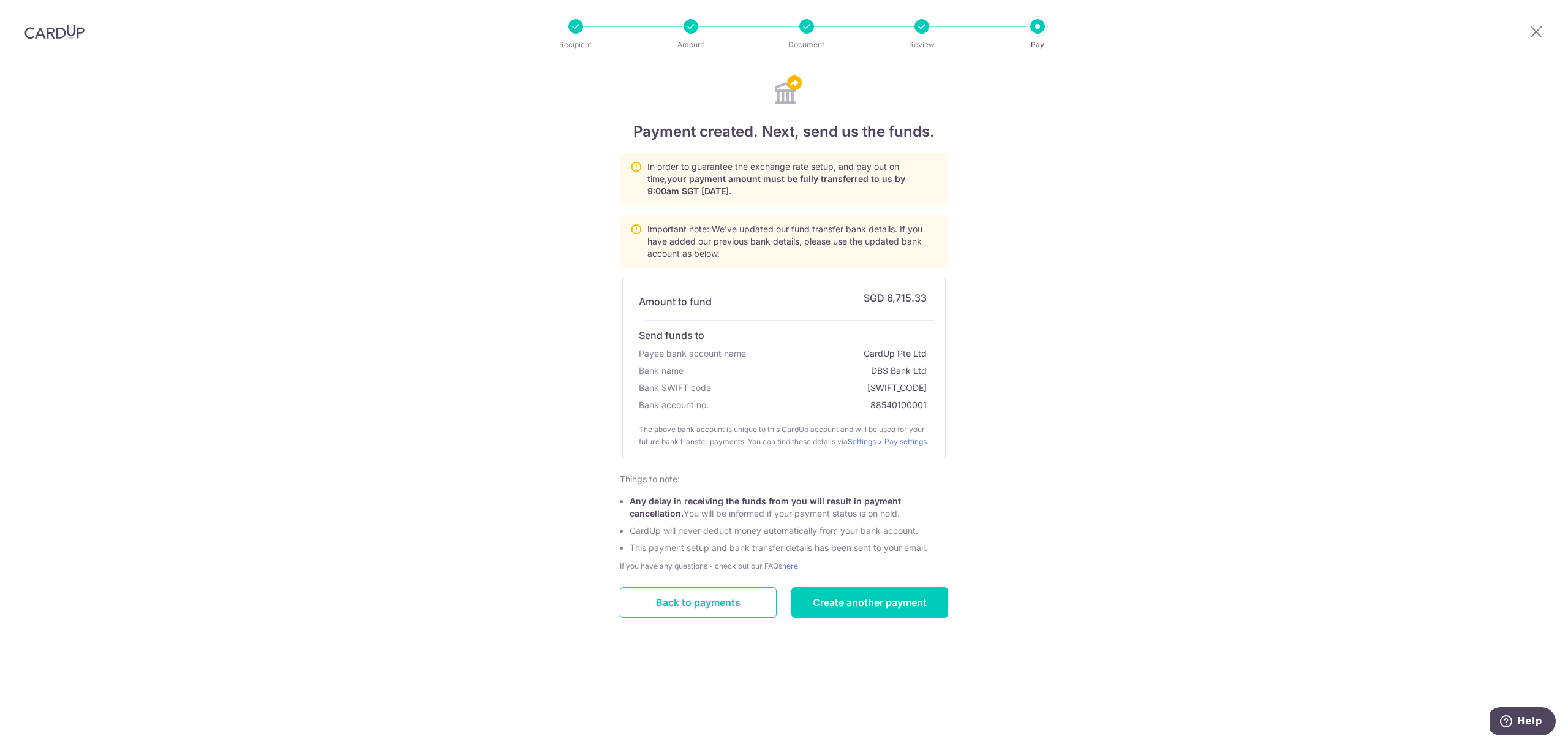
click at [1534, 41] on div at bounding box center [1536, 32] width 63 height 63
drag, startPoint x: 1530, startPoint y: 35, endPoint x: 1536, endPoint y: 33, distance: 6.3
click at [1534, 33] on div at bounding box center [1536, 32] width 63 height 63
click at [1536, 34] on icon at bounding box center [1536, 32] width 15 height 15
